Goal: Find specific page/section: Find specific page/section

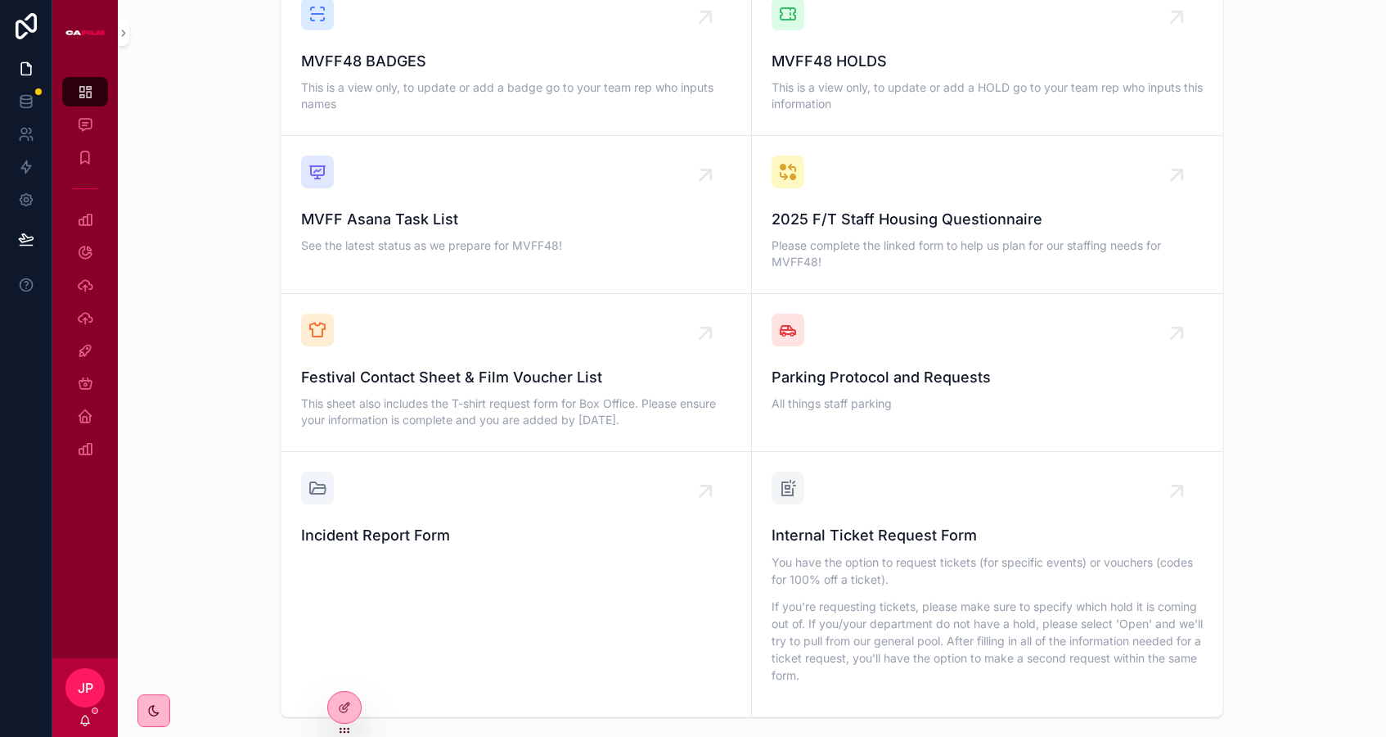
scroll to position [1421, 0]
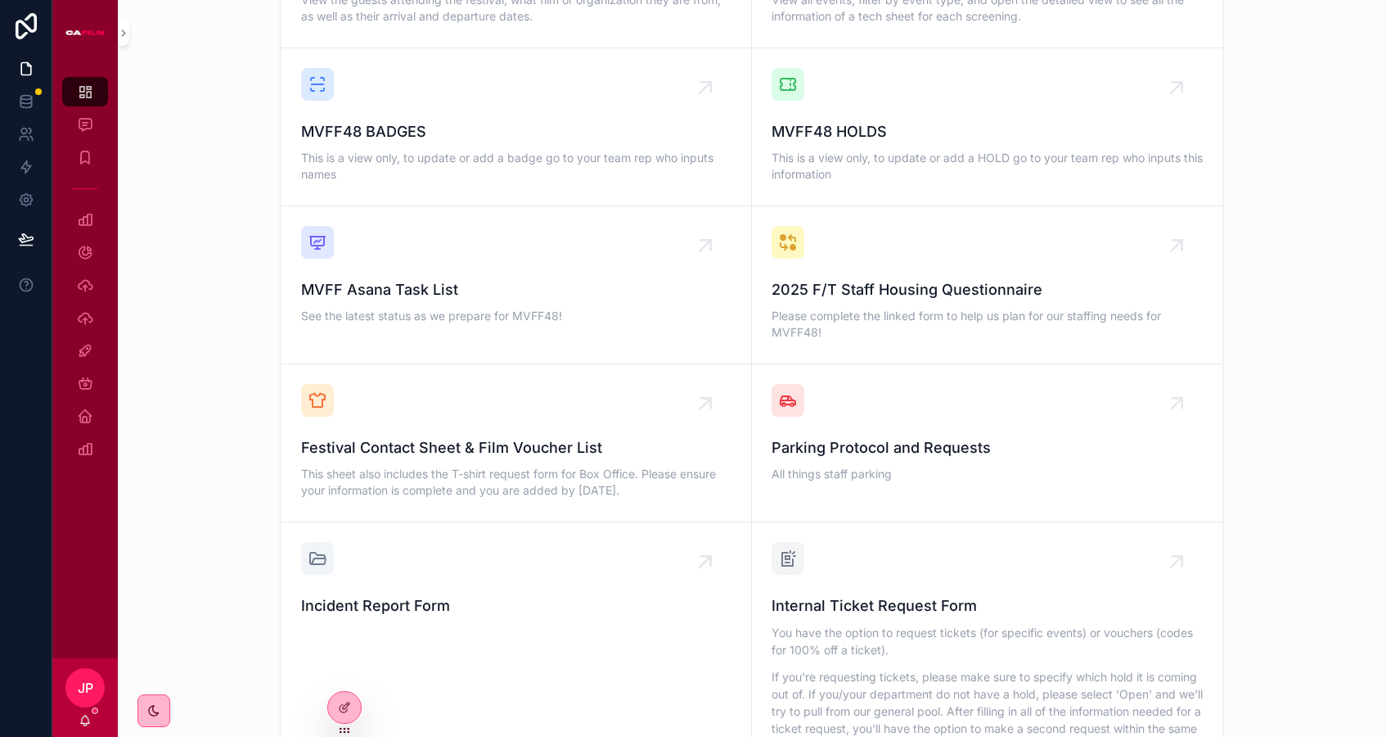
click at [542, 436] on span "Festival Contact Sheet & Film Voucher List" at bounding box center [516, 447] width 431 height 23
click at [869, 594] on span "Internal Ticket Request Form" at bounding box center [987, 605] width 431 height 23
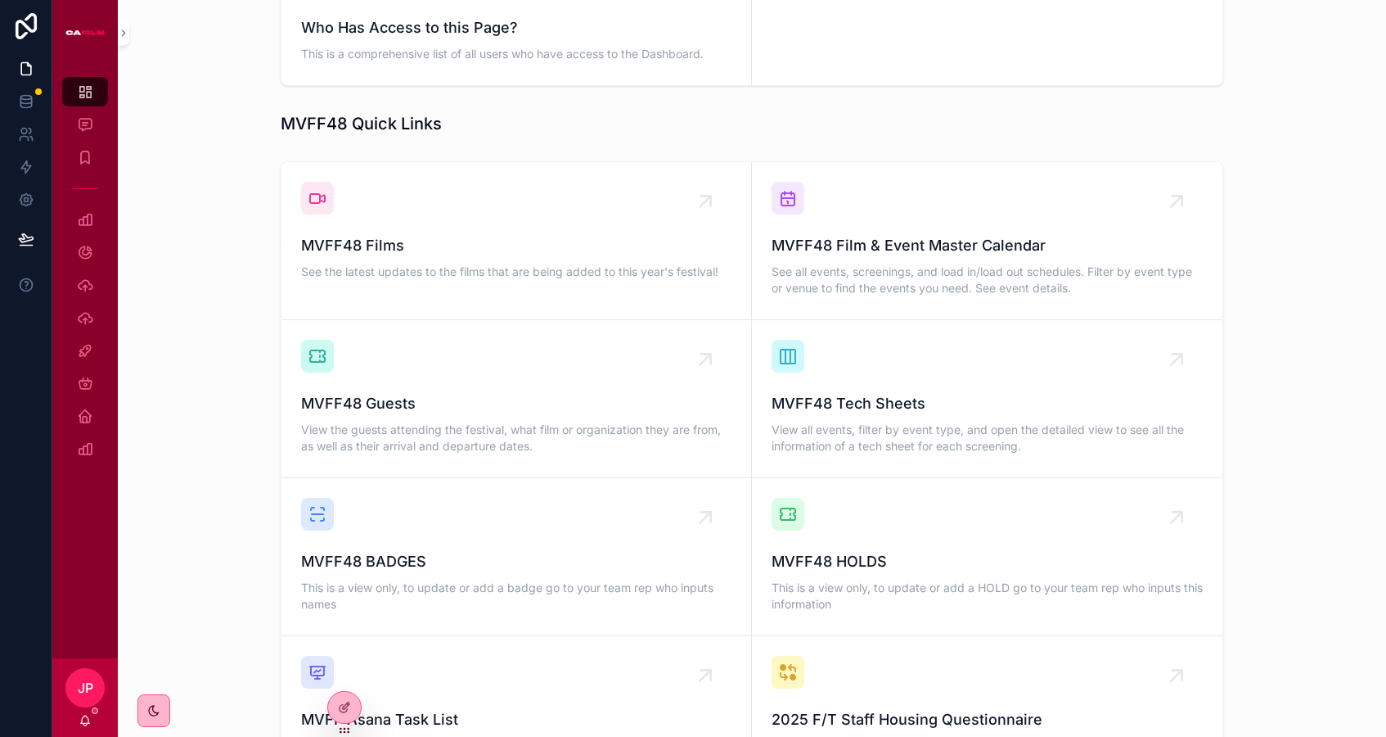
scroll to position [988, 0]
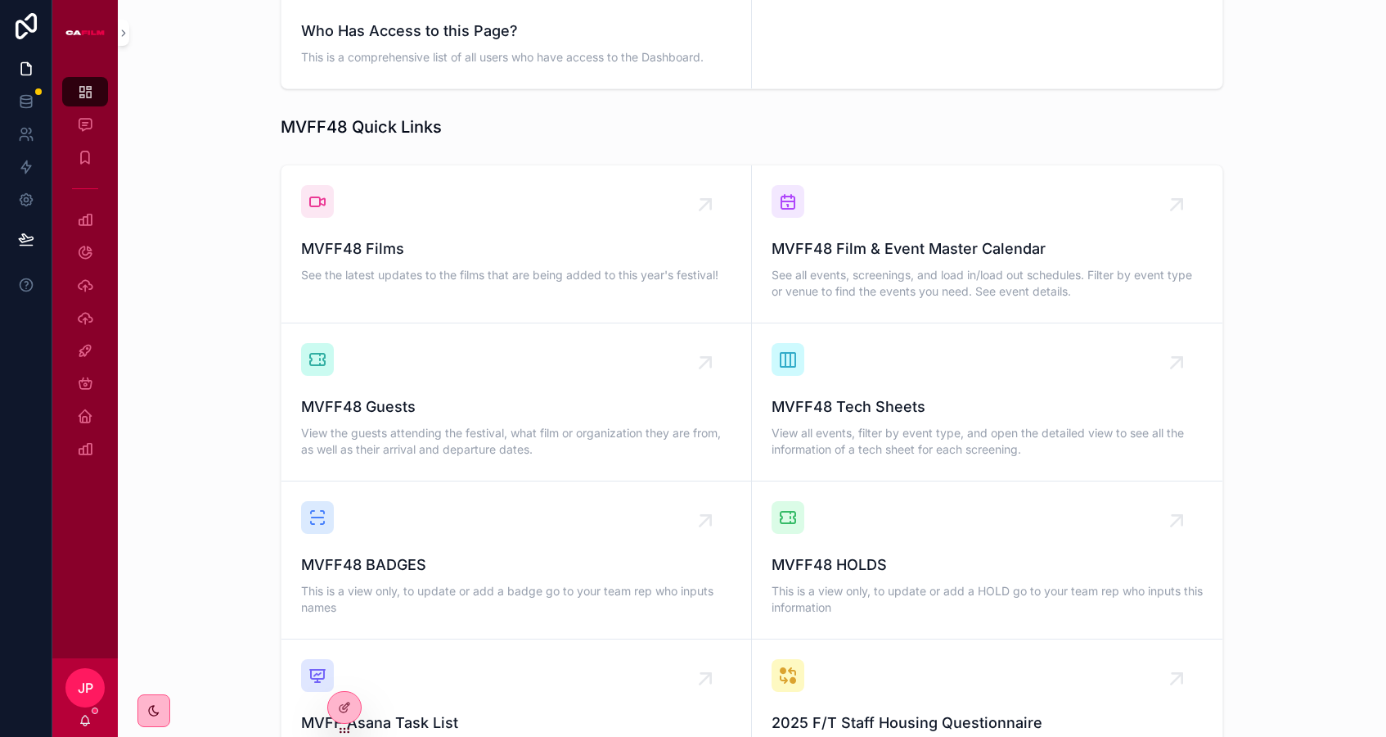
click at [826, 237] on span "MVFF48 Film & Event Master Calendar" at bounding box center [987, 248] width 431 height 23
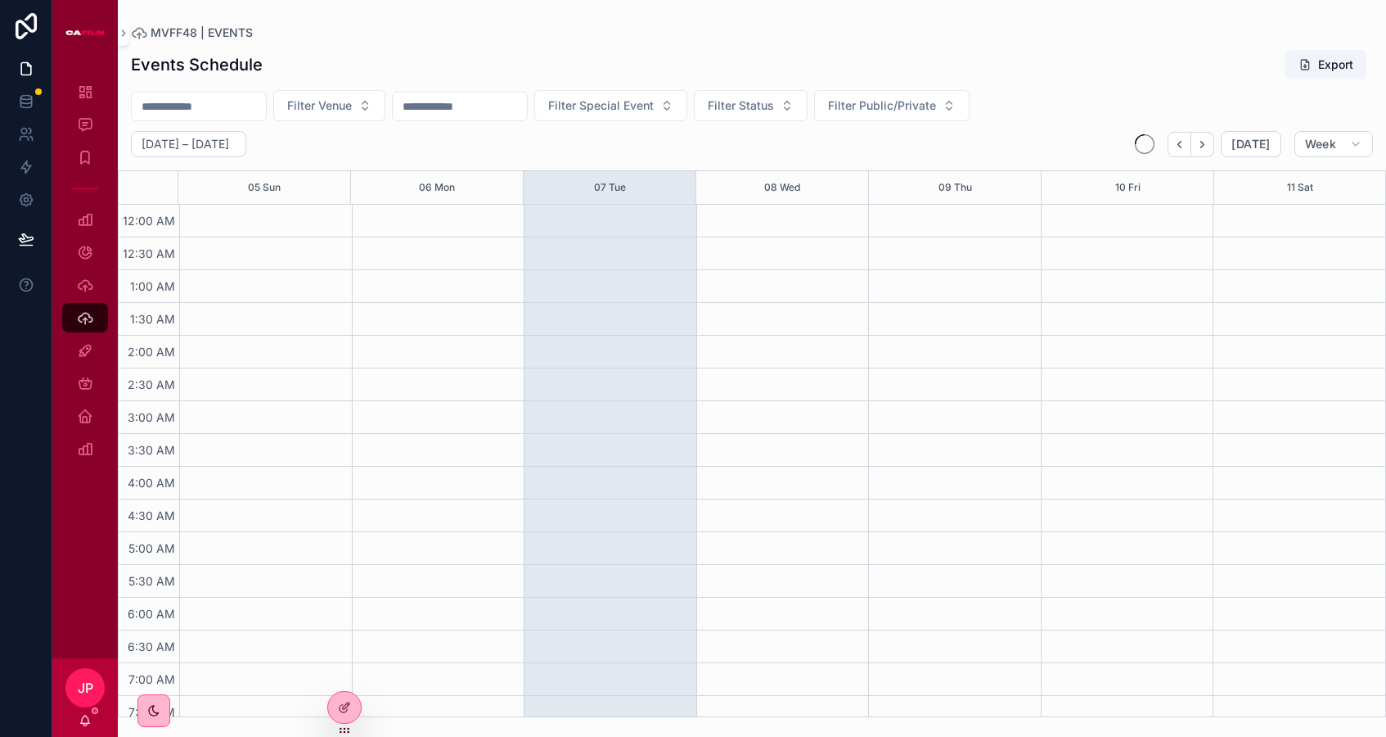
click at [350, 103] on span "Filter Venue" at bounding box center [319, 105] width 65 height 16
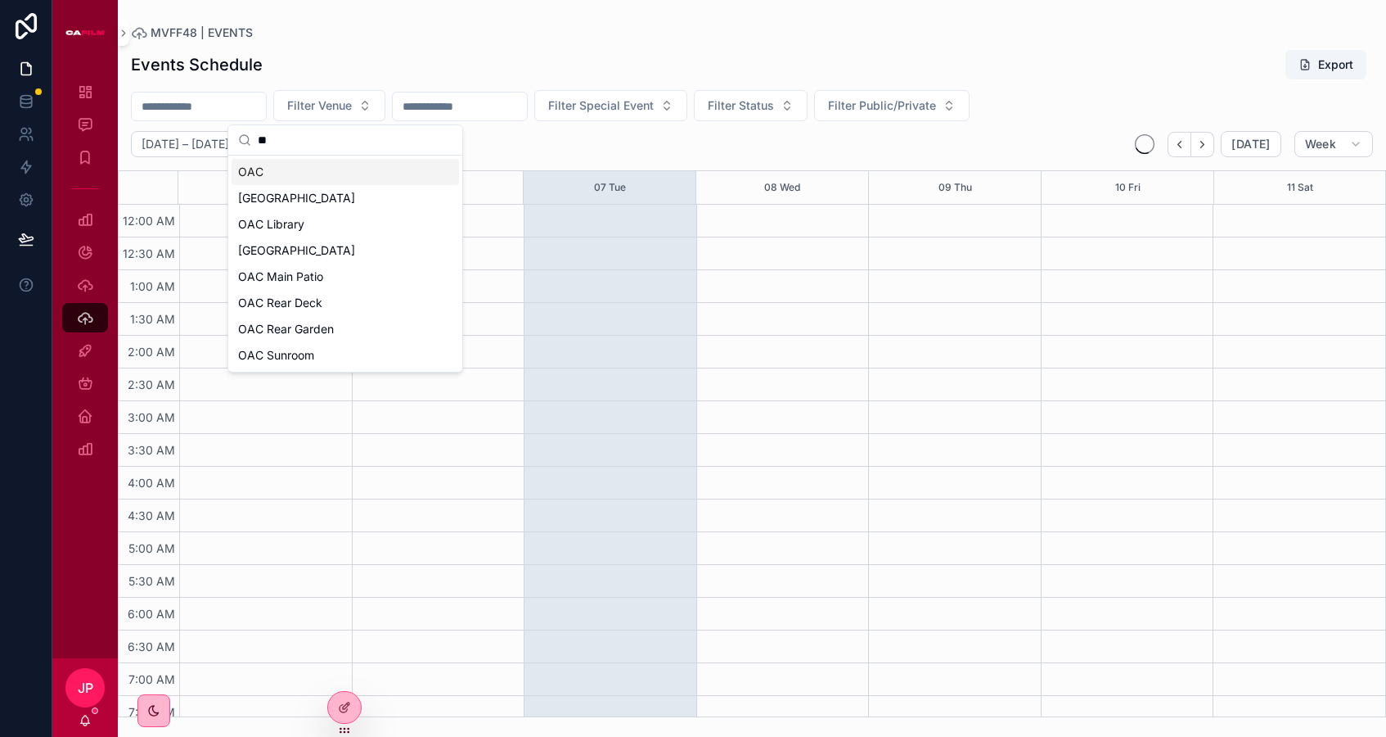
type input "***"
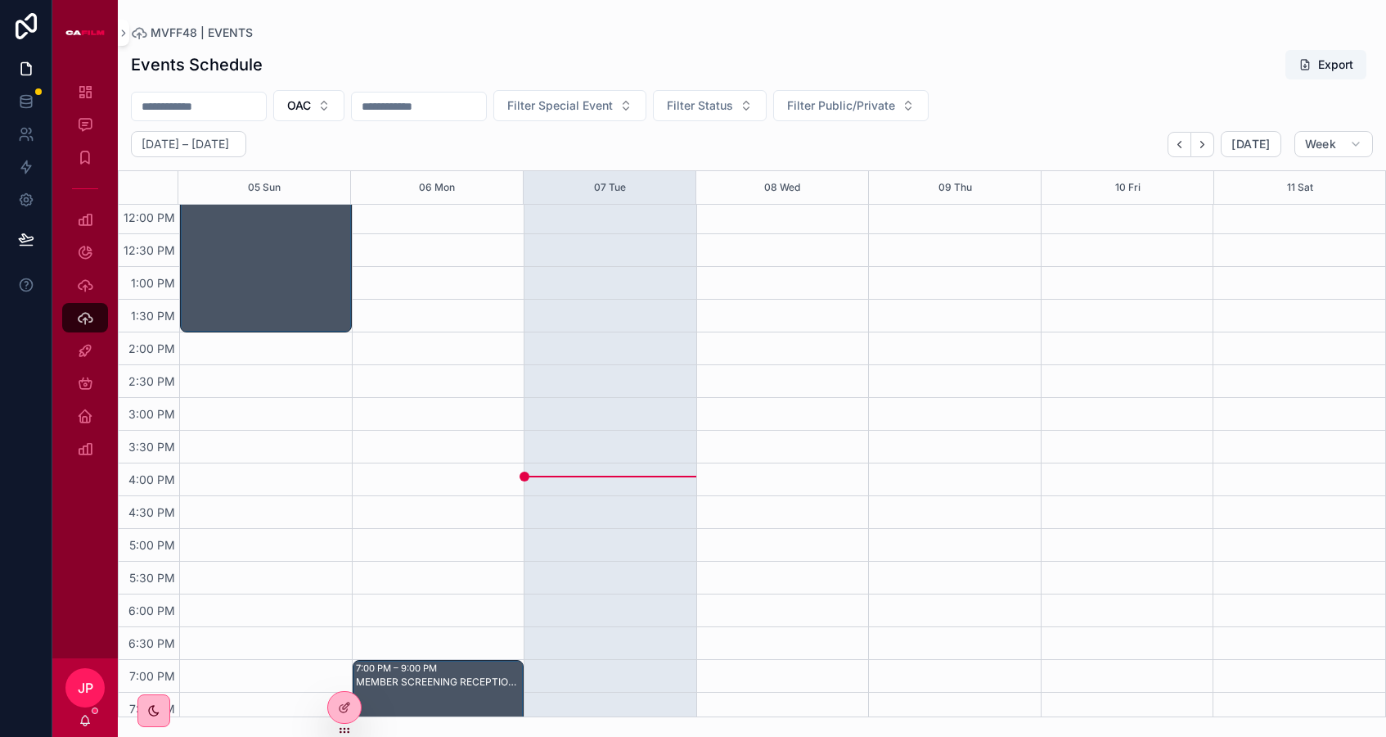
scroll to position [1060, 0]
